Goal: Task Accomplishment & Management: Use online tool/utility

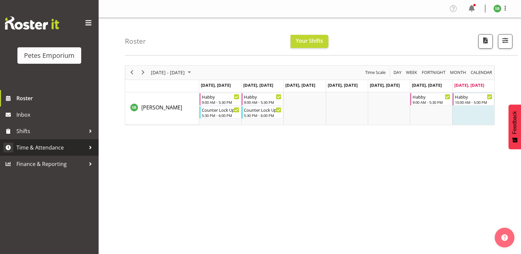
click at [37, 150] on span "Time & Attendance" at bounding box center [50, 148] width 69 height 10
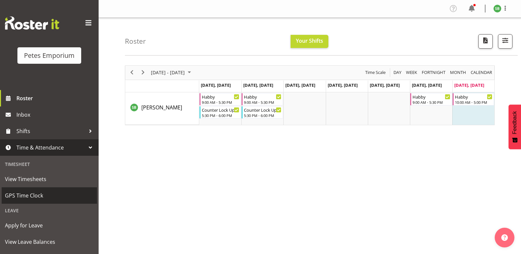
click at [24, 195] on span "GPS Time Clock" at bounding box center [49, 196] width 89 height 10
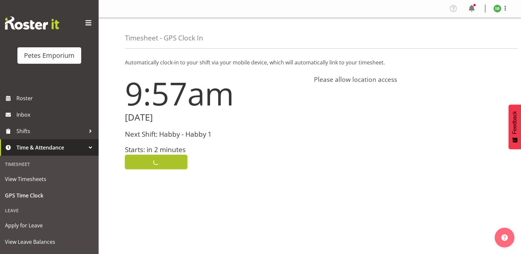
click at [155, 160] on span "Clock In" at bounding box center [156, 162] width 22 height 9
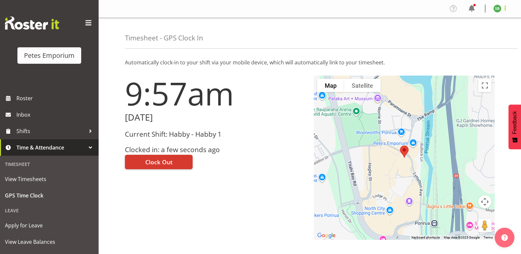
click at [508, 9] on span at bounding box center [505, 8] width 8 height 8
click at [482, 34] on link "Log Out" at bounding box center [477, 35] width 63 height 12
